Goal: Task Accomplishment & Management: Manage account settings

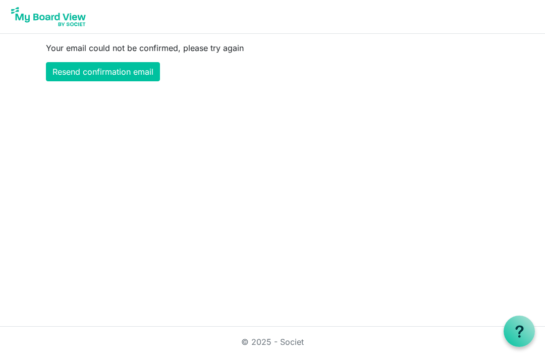
click at [74, 73] on link "Resend confirmation email" at bounding box center [103, 71] width 114 height 19
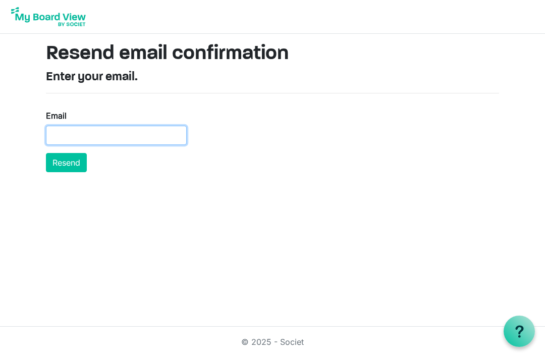
click at [52, 132] on input "Email" at bounding box center [116, 135] width 141 height 19
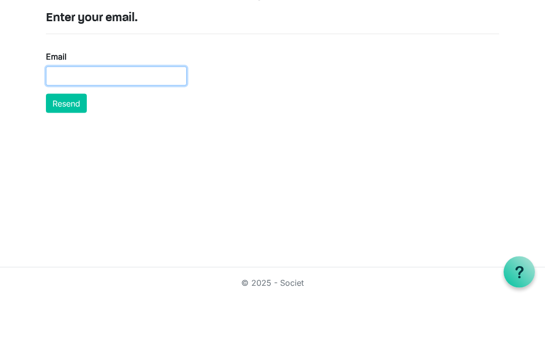
type input "[EMAIL_ADDRESS][DOMAIN_NAME]"
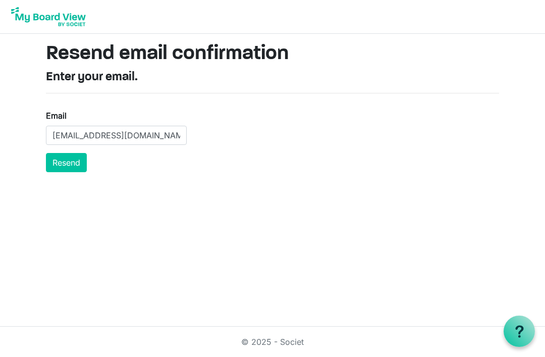
click at [60, 156] on button "Resend" at bounding box center [66, 162] width 41 height 19
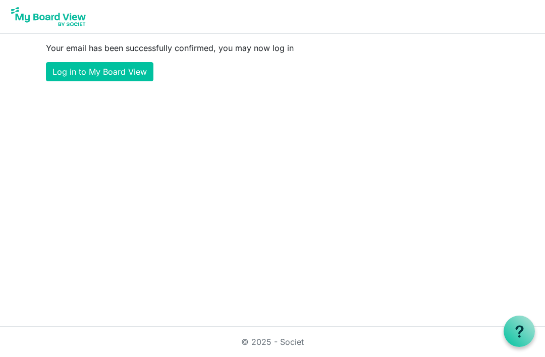
click at [64, 76] on link "Log in to My Board View" at bounding box center [99, 71] width 107 height 19
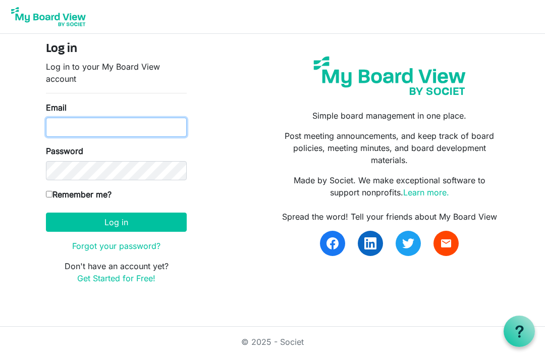
type input "[EMAIL_ADDRESS][DOMAIN_NAME]"
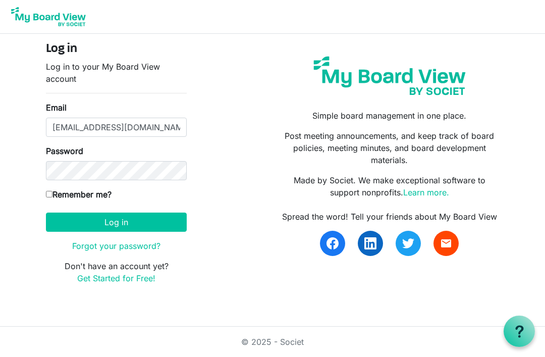
click at [116, 221] on button "Log in" at bounding box center [116, 221] width 141 height 19
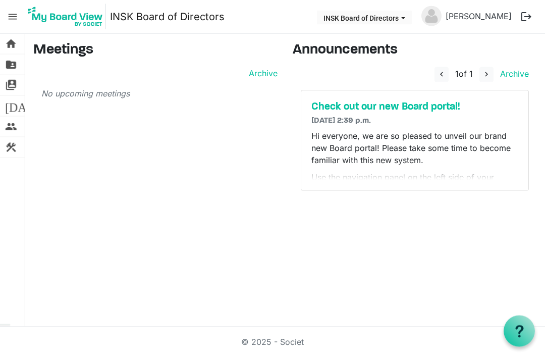
scroll to position [21, 0]
click at [349, 117] on span "[DATE] 2:39 p.m." at bounding box center [341, 121] width 60 height 8
click at [364, 130] on p "Hi everyone, we are so pleased to unveil our brand new Board portal! Please tak…" at bounding box center [414, 148] width 207 height 36
click at [404, 19] on span "INSK Board of Directors dropdownbutton" at bounding box center [403, 18] width 9 height 4
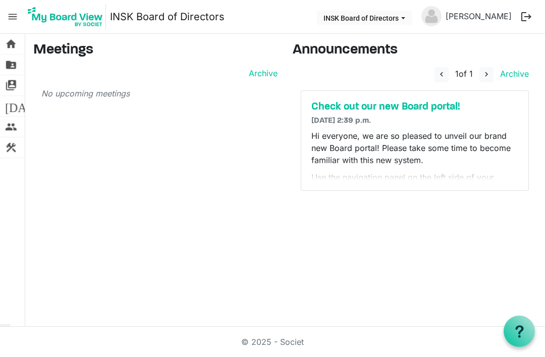
click at [292, 13] on nav "menu INSK Board of Directors INSK Board of Directors Leanne Madsen logout" at bounding box center [272, 17] width 545 height 34
click at [1, 46] on link "home Home" at bounding box center [12, 44] width 25 height 20
click at [7, 62] on span "folder_shared" at bounding box center [11, 64] width 12 height 20
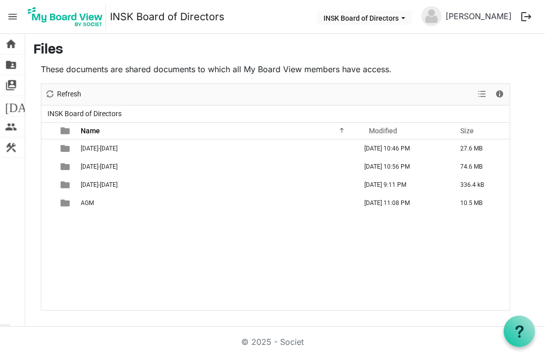
click at [78, 189] on td "2025-2026" at bounding box center [218, 185] width 280 height 18
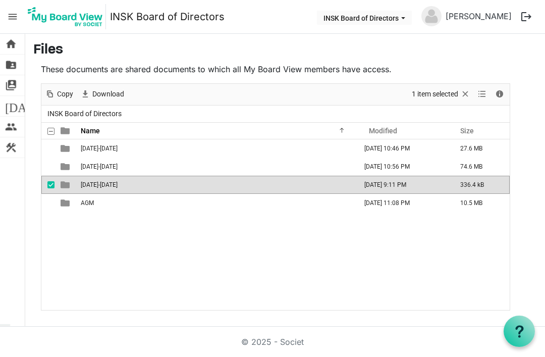
click at [95, 92] on span "Download" at bounding box center [108, 94] width 34 height 13
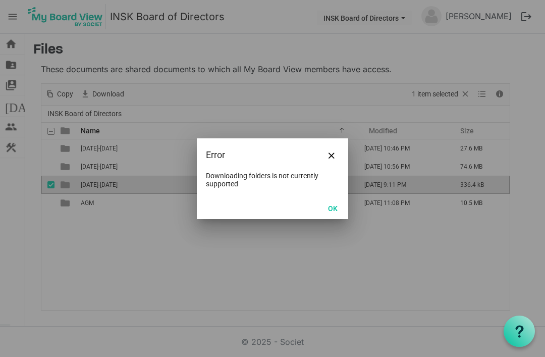
click at [332, 150] on button "Close" at bounding box center [331, 154] width 15 height 15
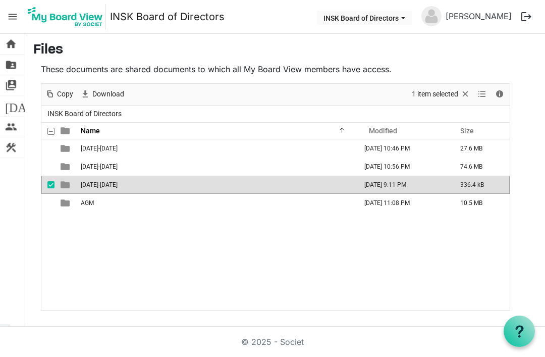
click at [1, 86] on link "switch_account Manage Boards" at bounding box center [12, 85] width 25 height 20
click at [4, 87] on link "switch_account Manage Boards" at bounding box center [12, 85] width 25 height 20
click at [5, 84] on span "switch_account" at bounding box center [11, 85] width 12 height 20
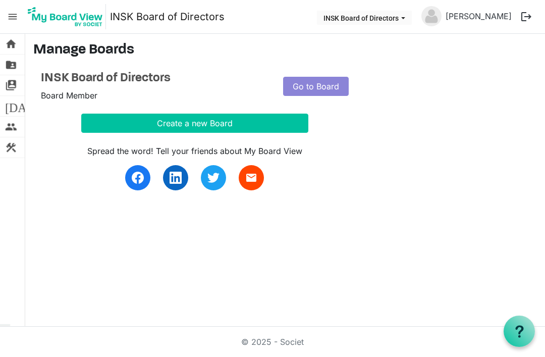
click at [8, 104] on span "[DATE]" at bounding box center [24, 106] width 39 height 20
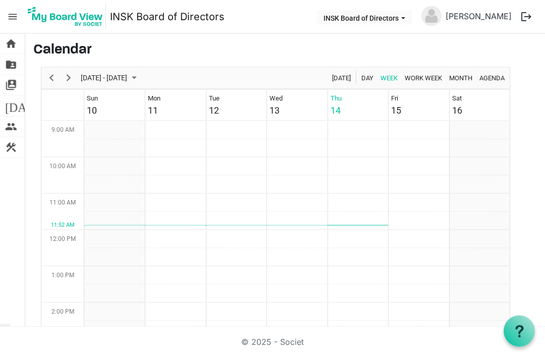
scroll to position [32, 0]
click at [450, 72] on span "Month" at bounding box center [460, 78] width 25 height 13
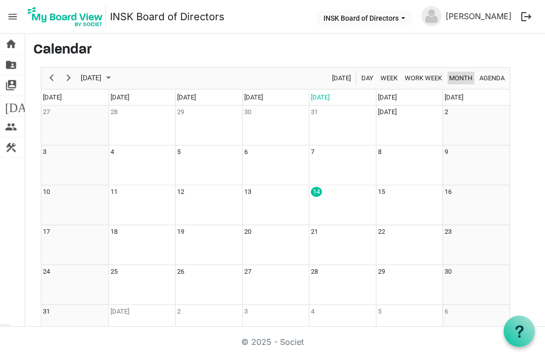
scroll to position [18, 0]
click at [73, 72] on span "Next" at bounding box center [69, 78] width 12 height 13
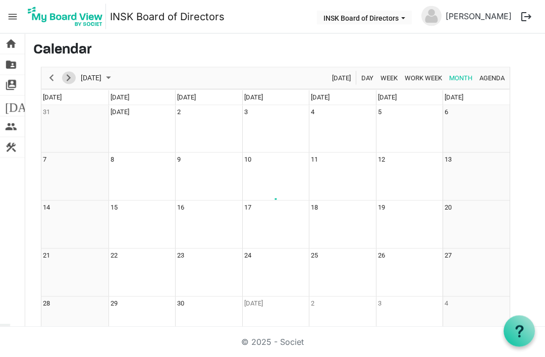
scroll to position [19, 0]
click at [52, 72] on span "Previous" at bounding box center [51, 78] width 12 height 13
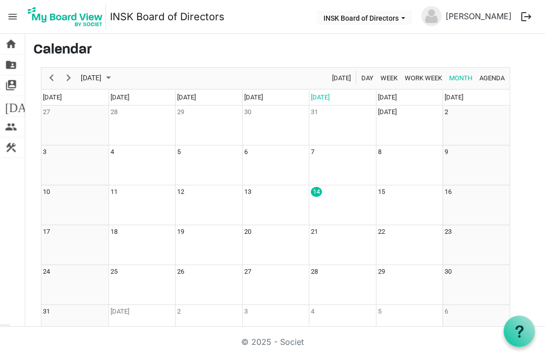
click at [1, 101] on link "today Calendar" at bounding box center [12, 106] width 25 height 20
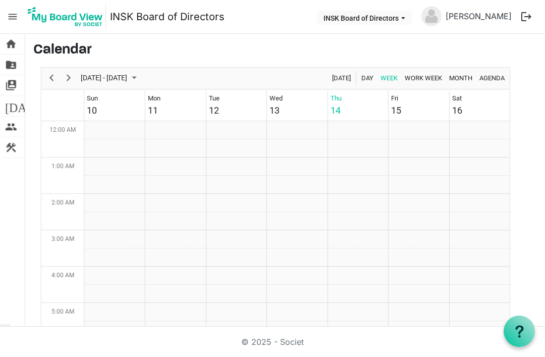
scroll to position [327, 0]
click at [6, 127] on span "people" at bounding box center [11, 127] width 12 height 20
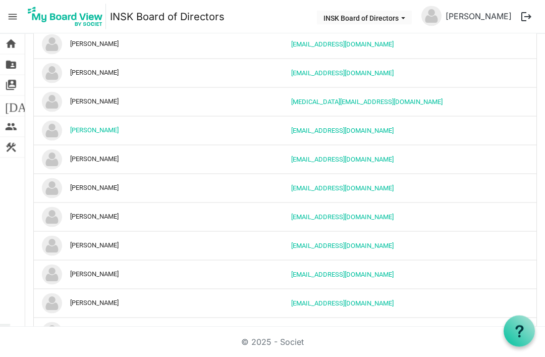
scroll to position [32, 0]
click at [2, 130] on link "people Board Members" at bounding box center [12, 127] width 25 height 20
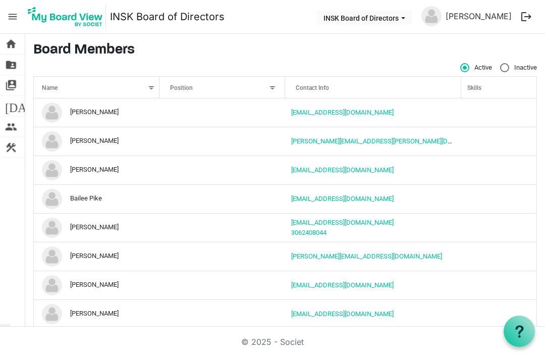
click at [8, 152] on span "construction" at bounding box center [11, 147] width 12 height 20
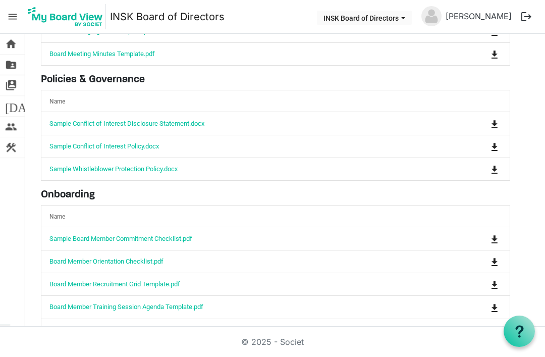
scroll to position [128, 0]
